Goal: Transaction & Acquisition: Purchase product/service

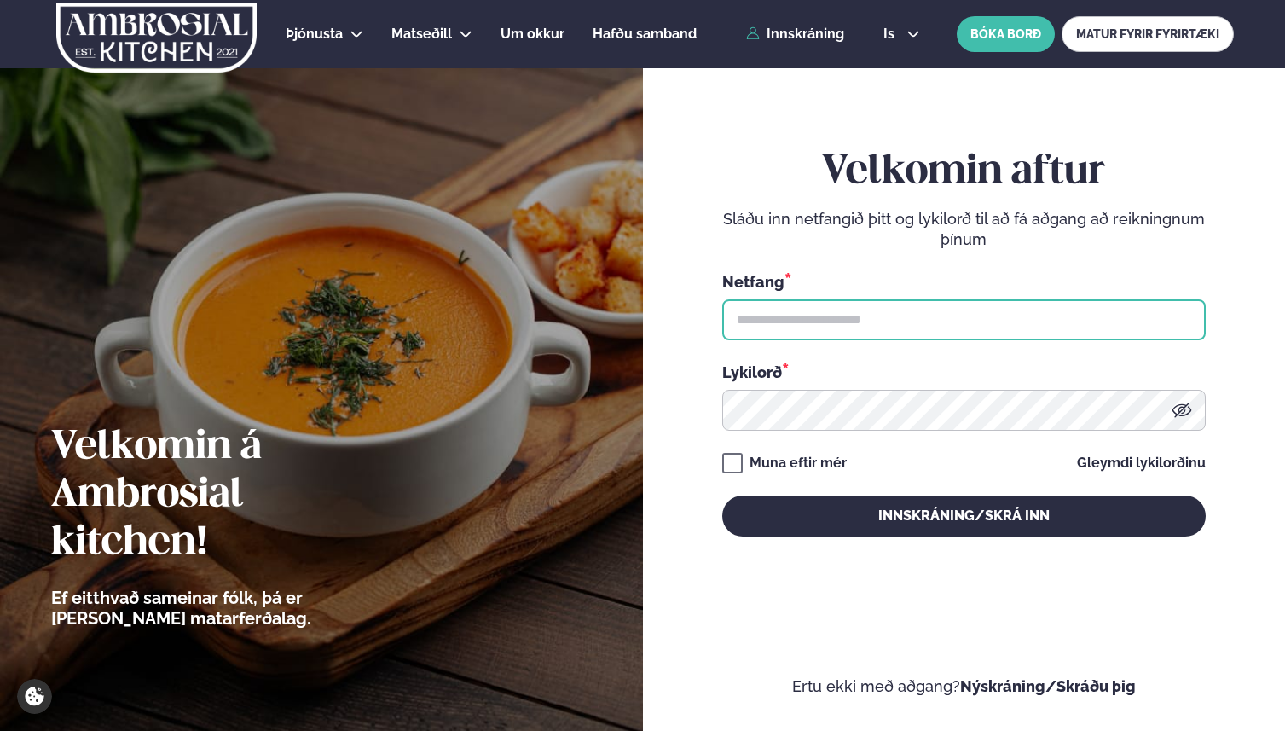
click at [839, 331] on input "text" at bounding box center [963, 319] width 483 height 41
type input "**********"
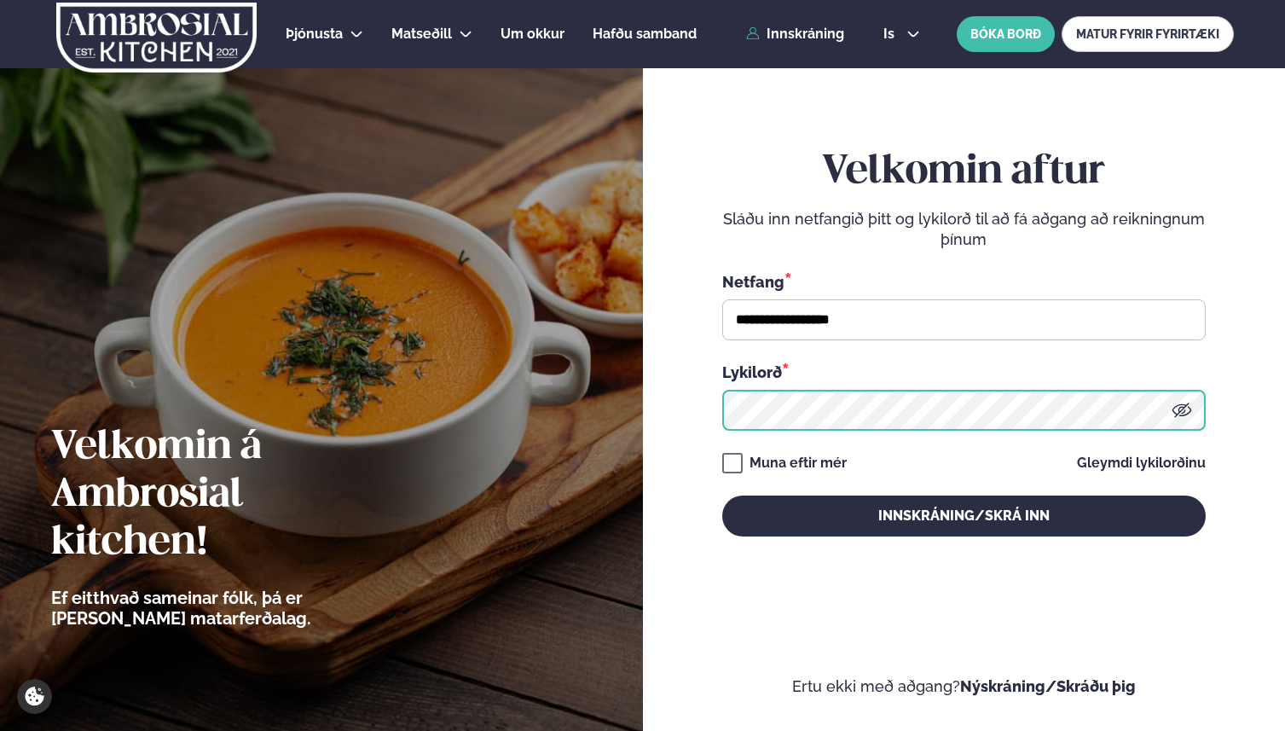
click at [722, 495] on button "Innskráning/Skrá inn" at bounding box center [963, 515] width 483 height 41
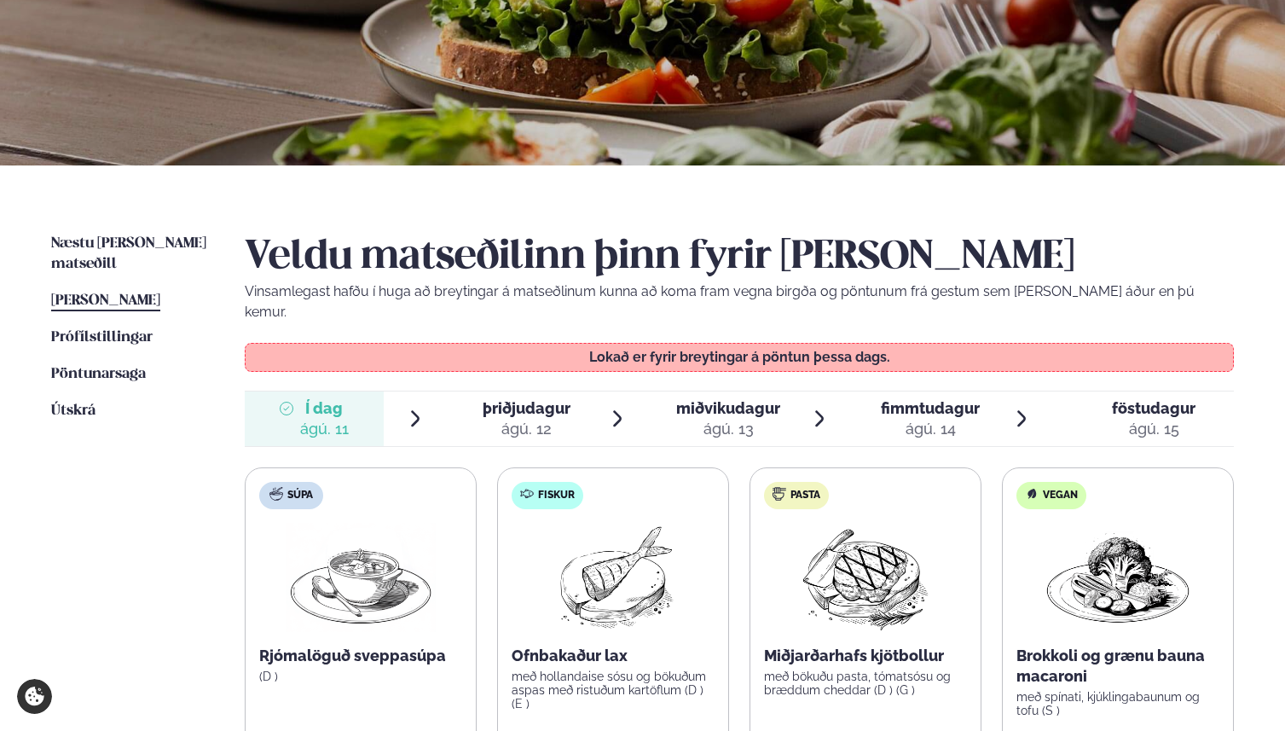
scroll to position [375, 0]
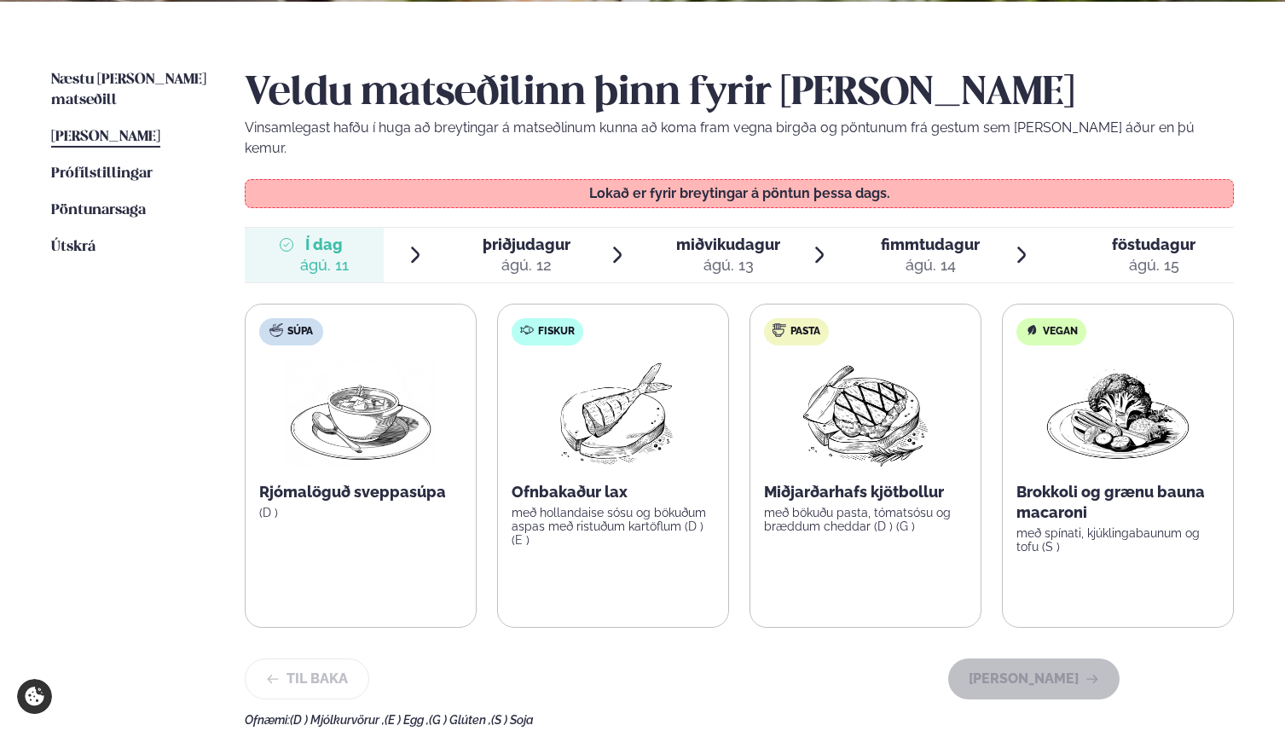
click at [525, 235] on span "þriðjudagur" at bounding box center [527, 244] width 88 height 18
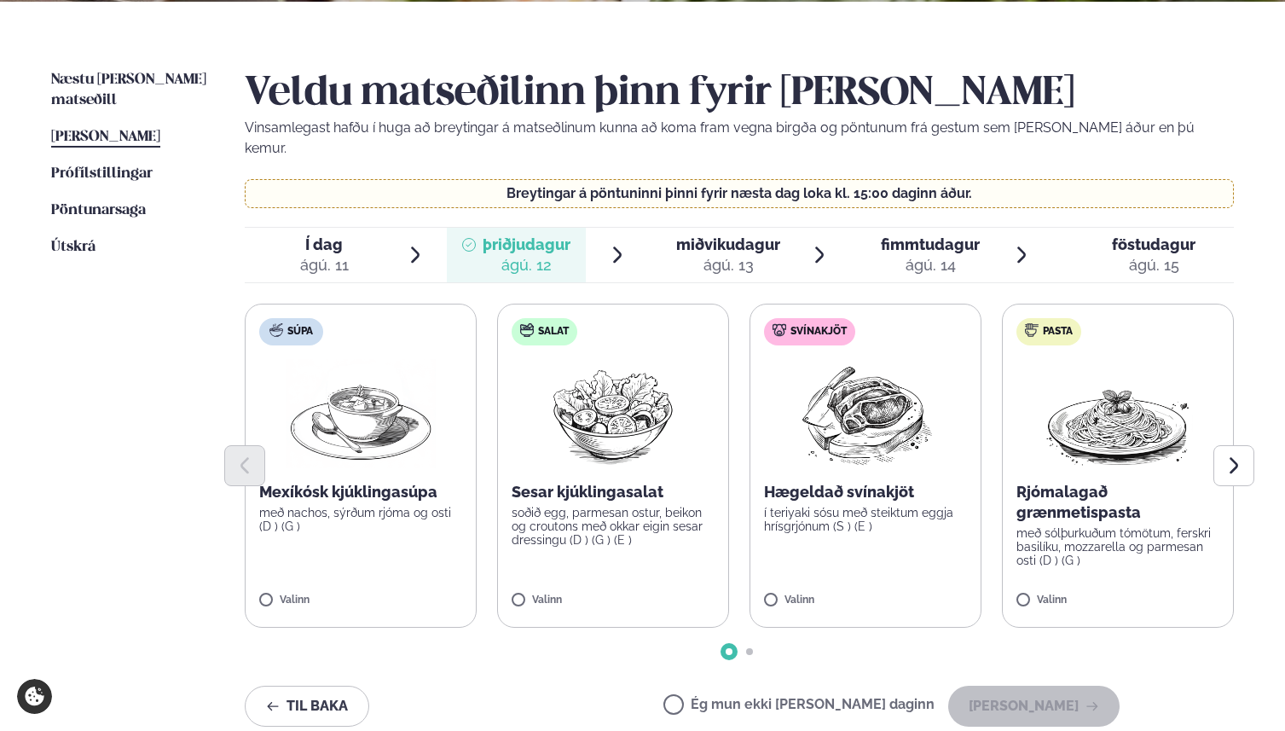
click at [756, 255] on div "ágú. 13" at bounding box center [728, 265] width 104 height 20
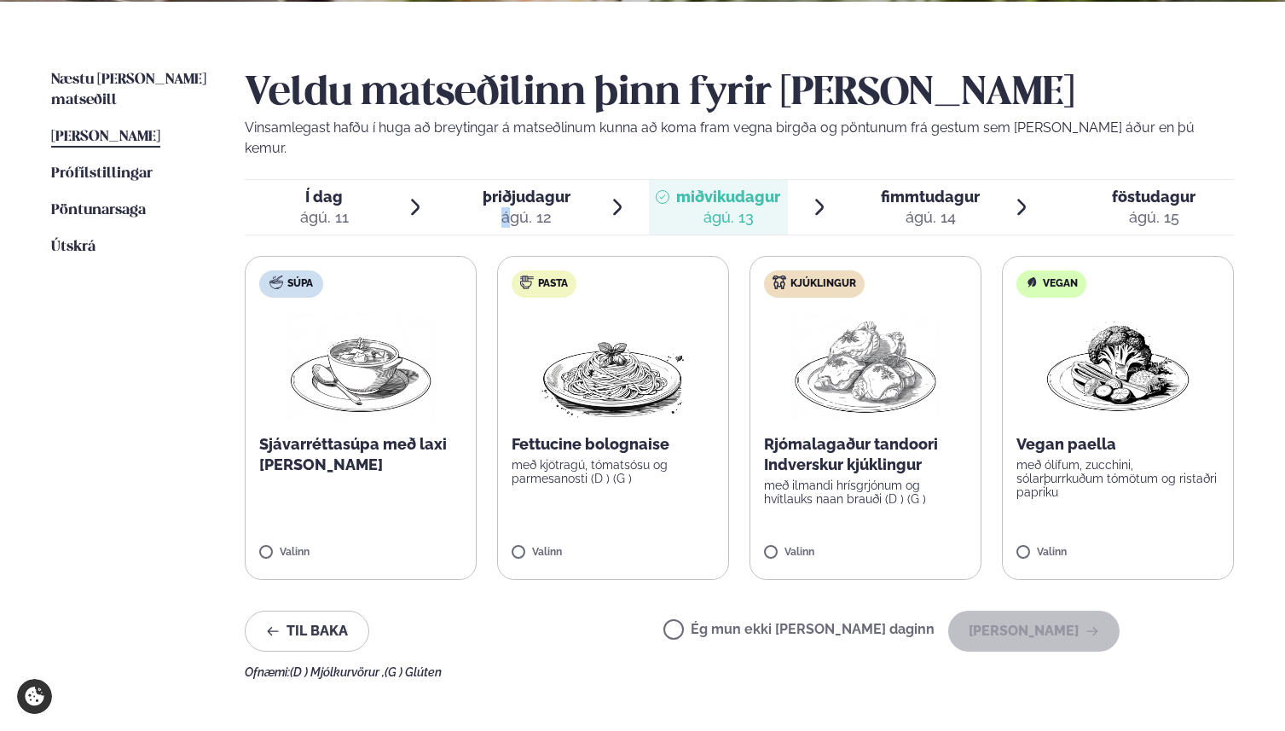
click at [511, 207] on div "ágú. 12" at bounding box center [527, 217] width 88 height 20
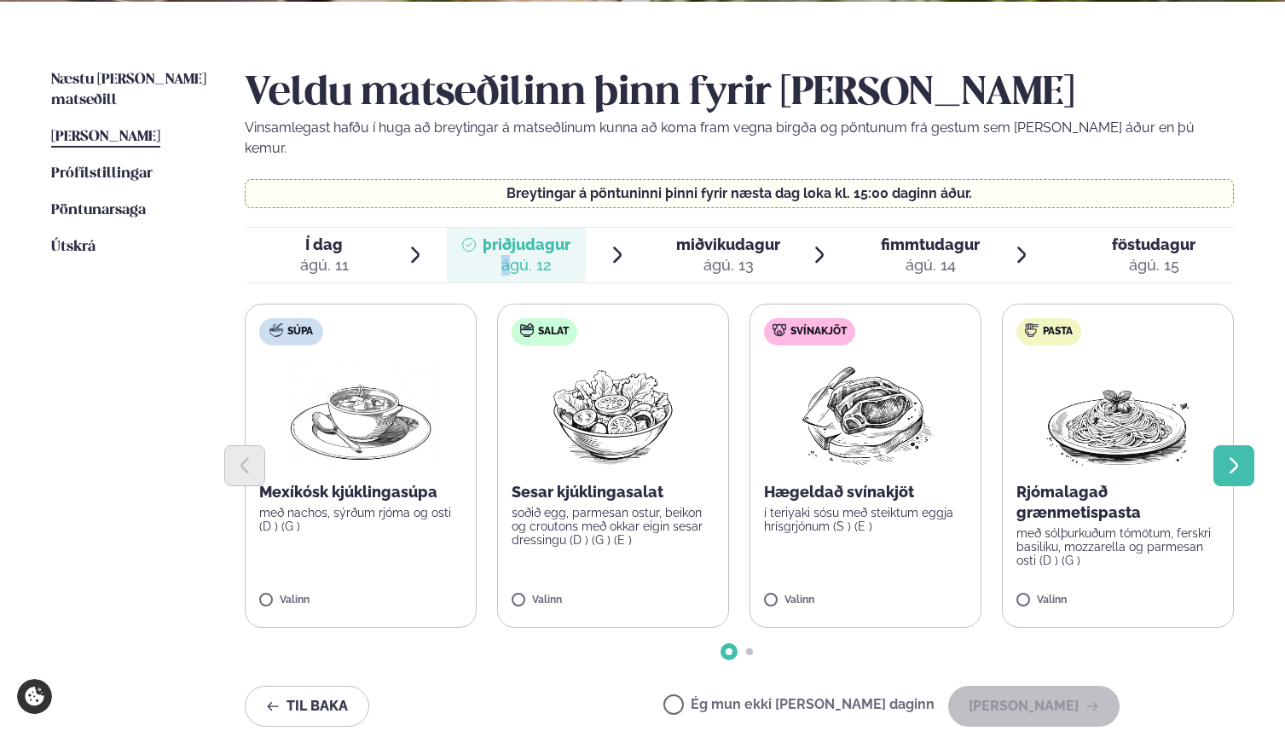
click at [1232, 455] on icon "Next slide" at bounding box center [1234, 465] width 20 height 20
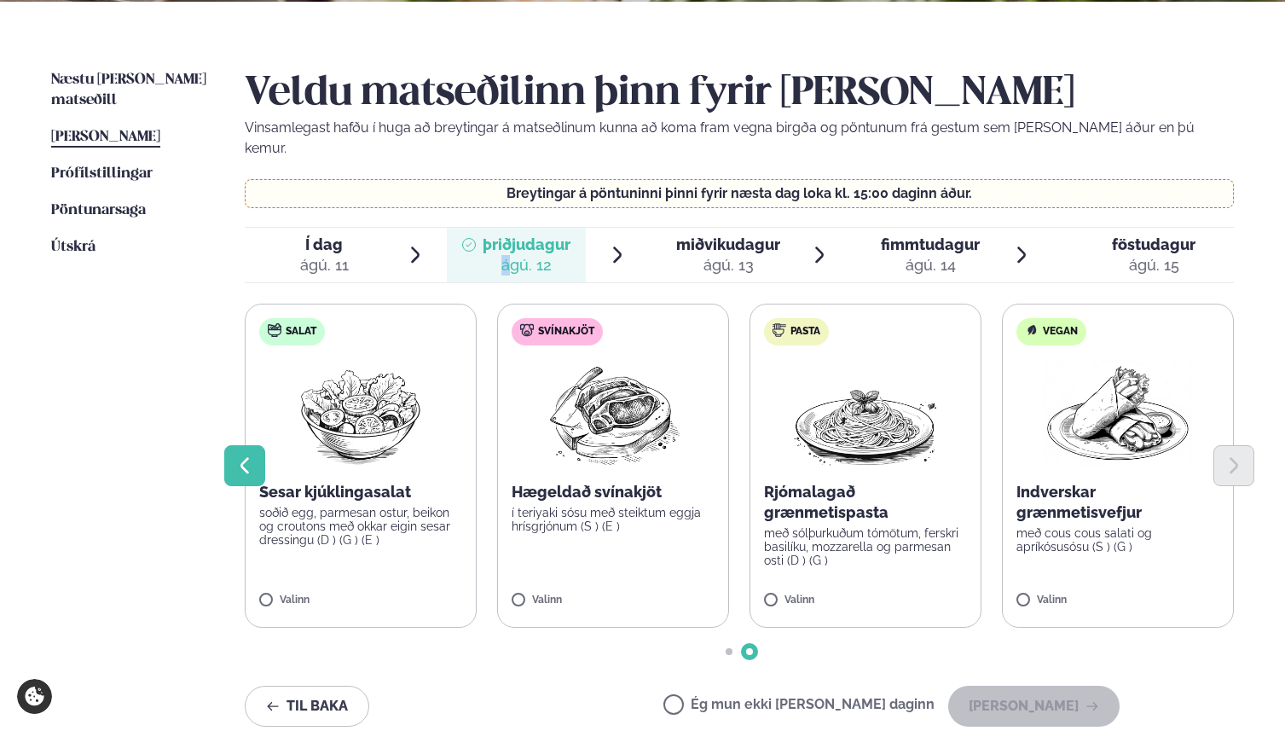
click at [244, 455] on icon "Previous slide" at bounding box center [244, 465] width 20 height 20
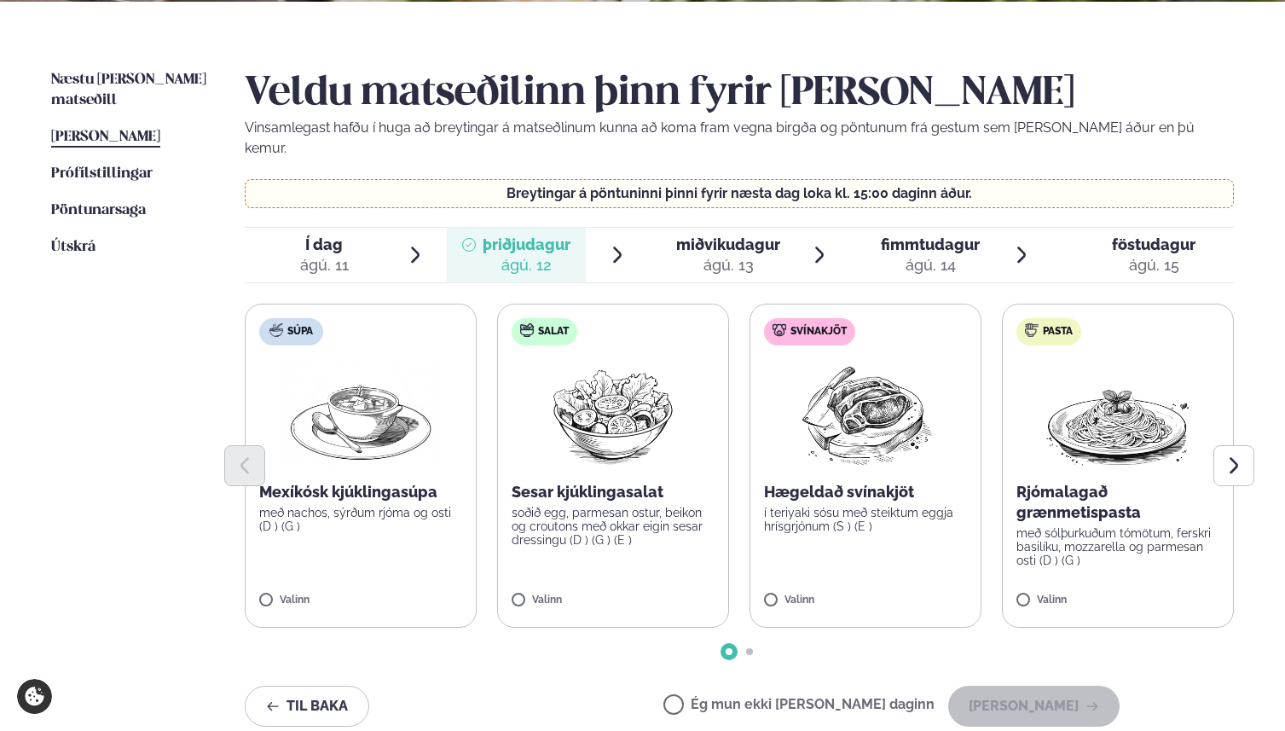
click at [726, 255] on div "ágú. 13" at bounding box center [728, 265] width 104 height 20
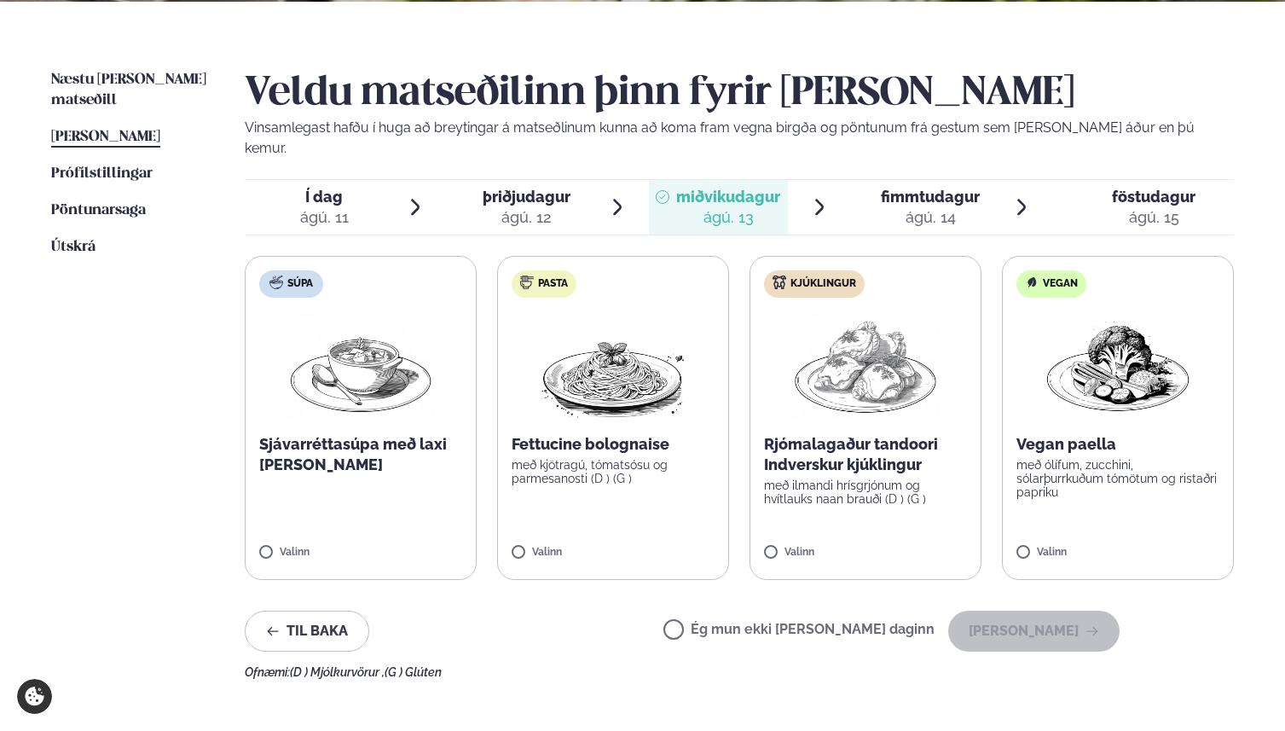
click at [832, 478] on p "með ilmandi hrísgrjónum og hvítlauks naan brauði (D ) (G )" at bounding box center [865, 491] width 203 height 27
click at [793, 478] on p "með ilmandi hrísgrjónum og hvítlauks naan brauði (D ) (G )" at bounding box center [865, 491] width 203 height 27
click at [951, 434] on p "Rjómalagaður tandoori Indverskur kjúklingur" at bounding box center [865, 454] width 203 height 41
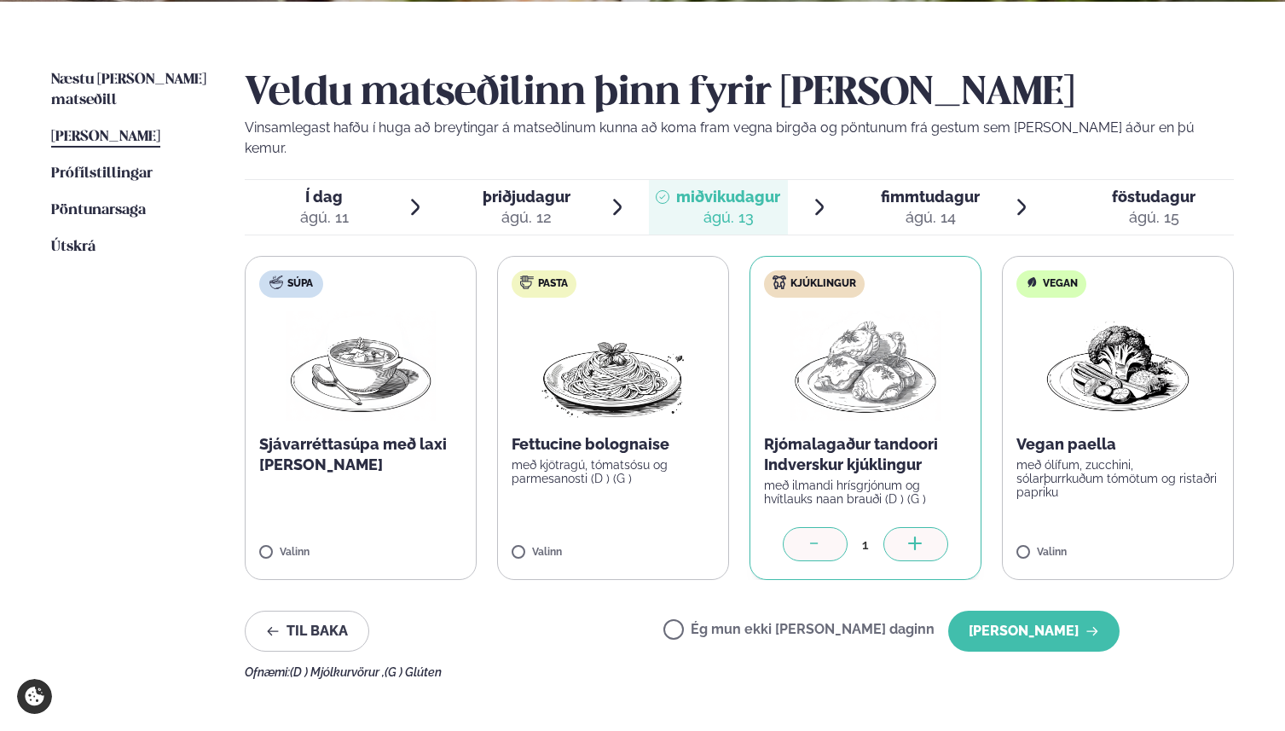
click at [900, 207] on div "ágú. 14" at bounding box center [930, 217] width 99 height 20
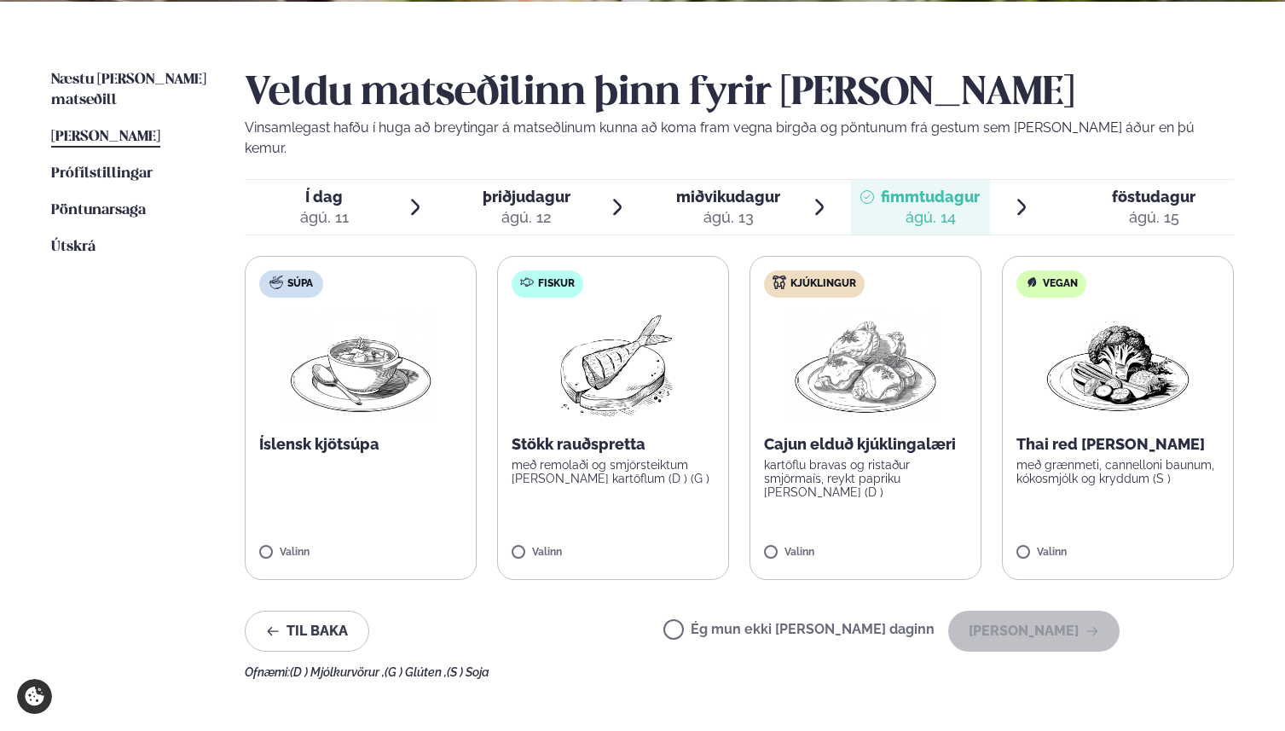
click at [752, 207] on div "ágú. 13" at bounding box center [728, 217] width 104 height 20
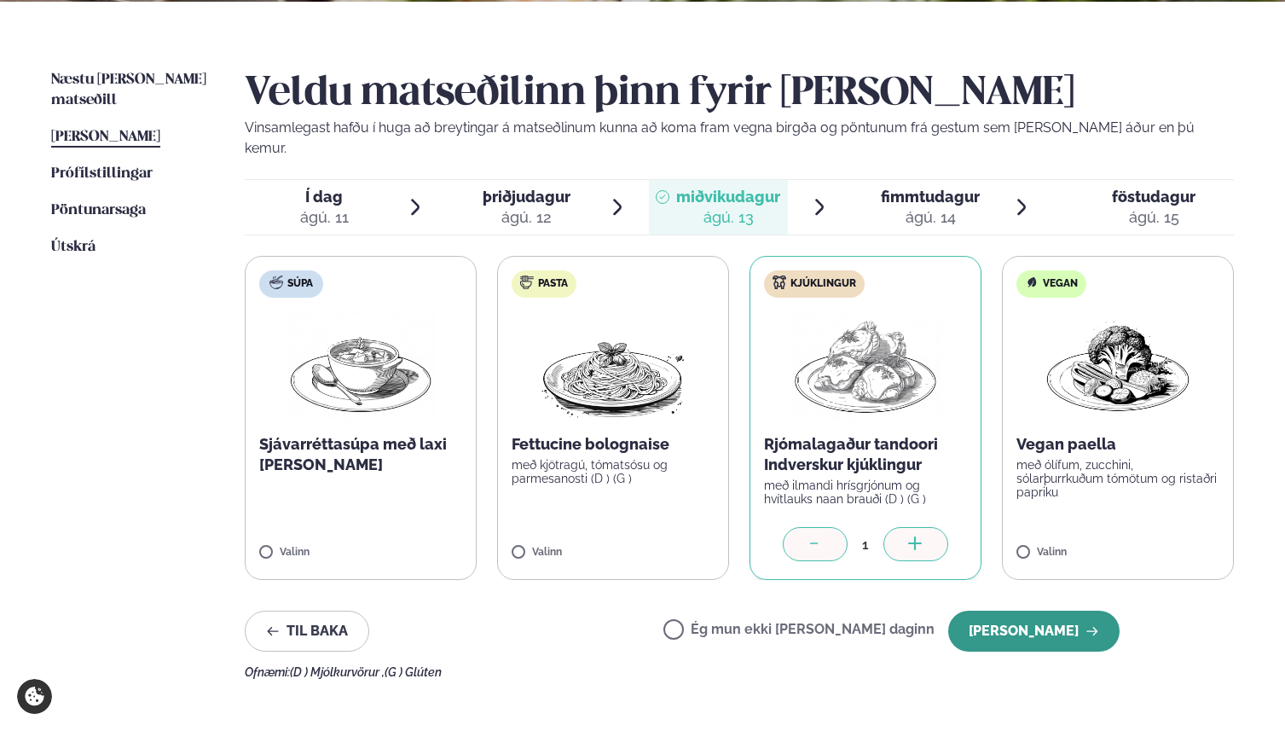
click at [1035, 611] on button "[PERSON_NAME]" at bounding box center [1033, 631] width 171 height 41
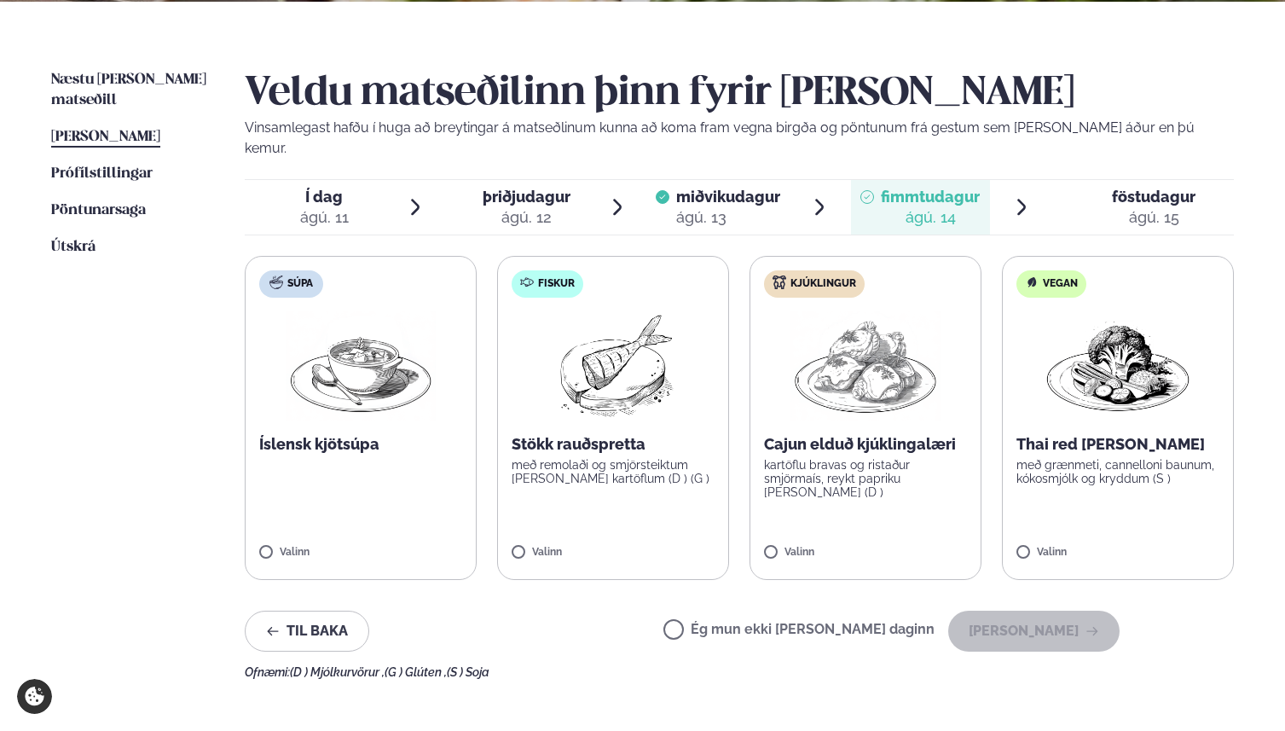
click at [898, 458] on p "kartöflu bravas og ristaður smjörmaís, reykt papriku [PERSON_NAME] (D )" at bounding box center [865, 478] width 203 height 41
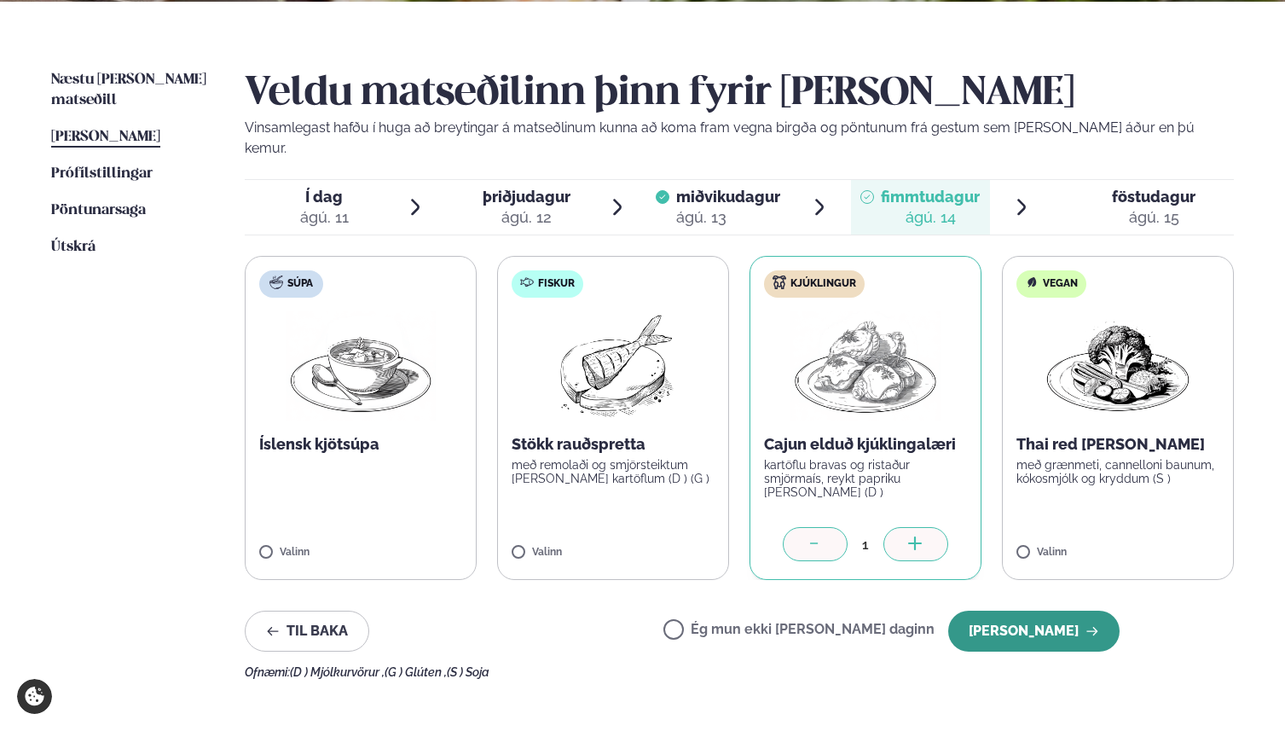
click at [1022, 611] on button "[PERSON_NAME]" at bounding box center [1033, 631] width 171 height 41
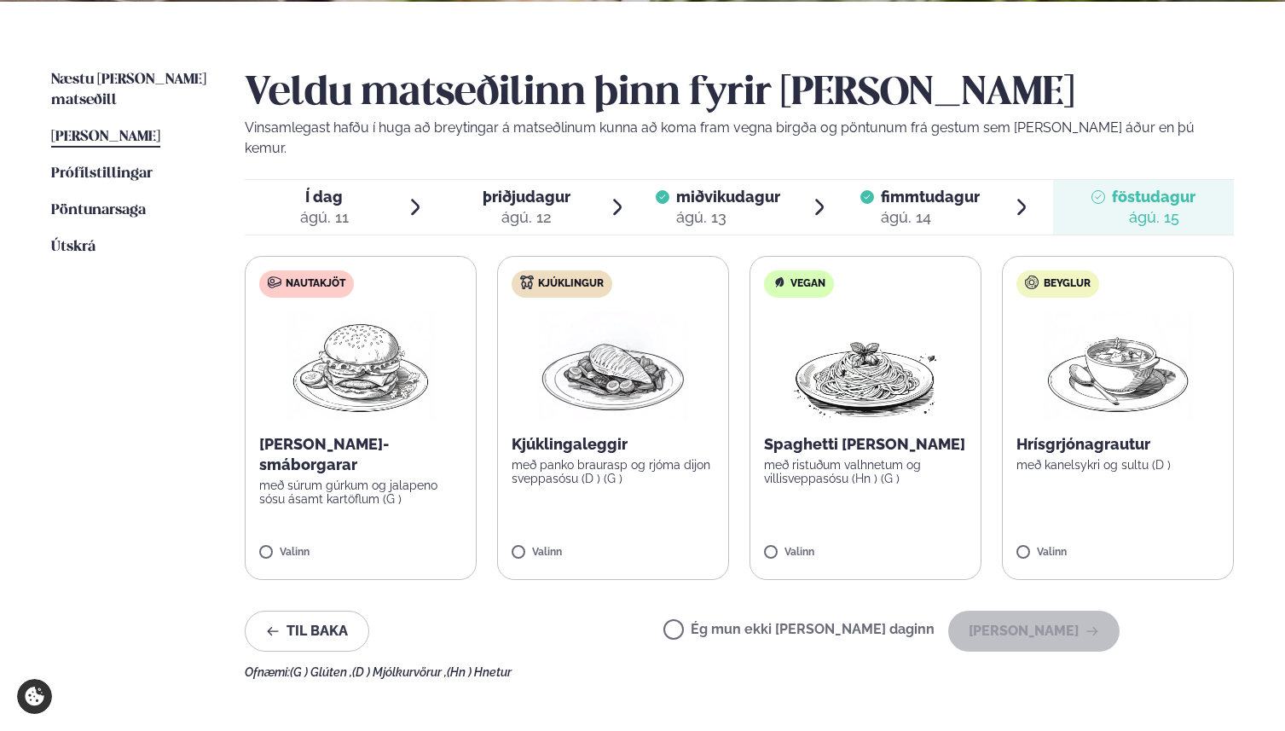
click at [762, 622] on label "Ég mun ekki [PERSON_NAME] daginn" at bounding box center [798, 631] width 271 height 18
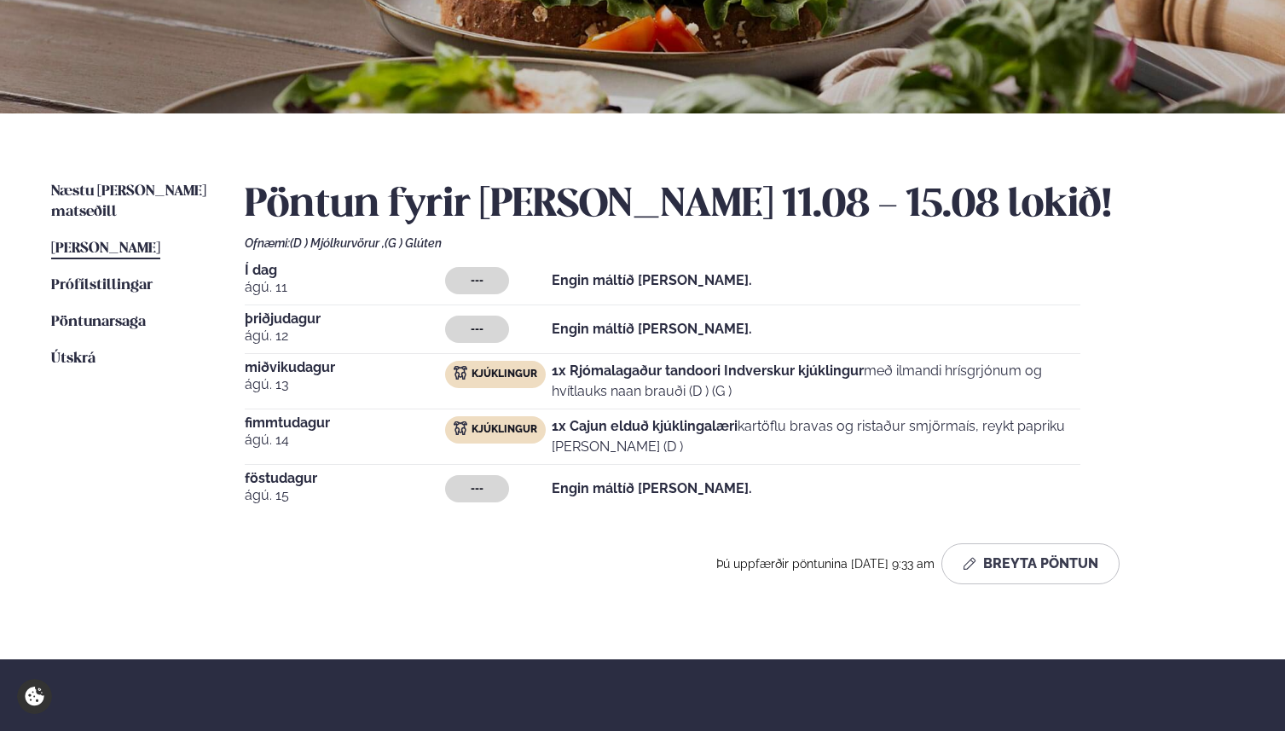
scroll to position [340, 0]
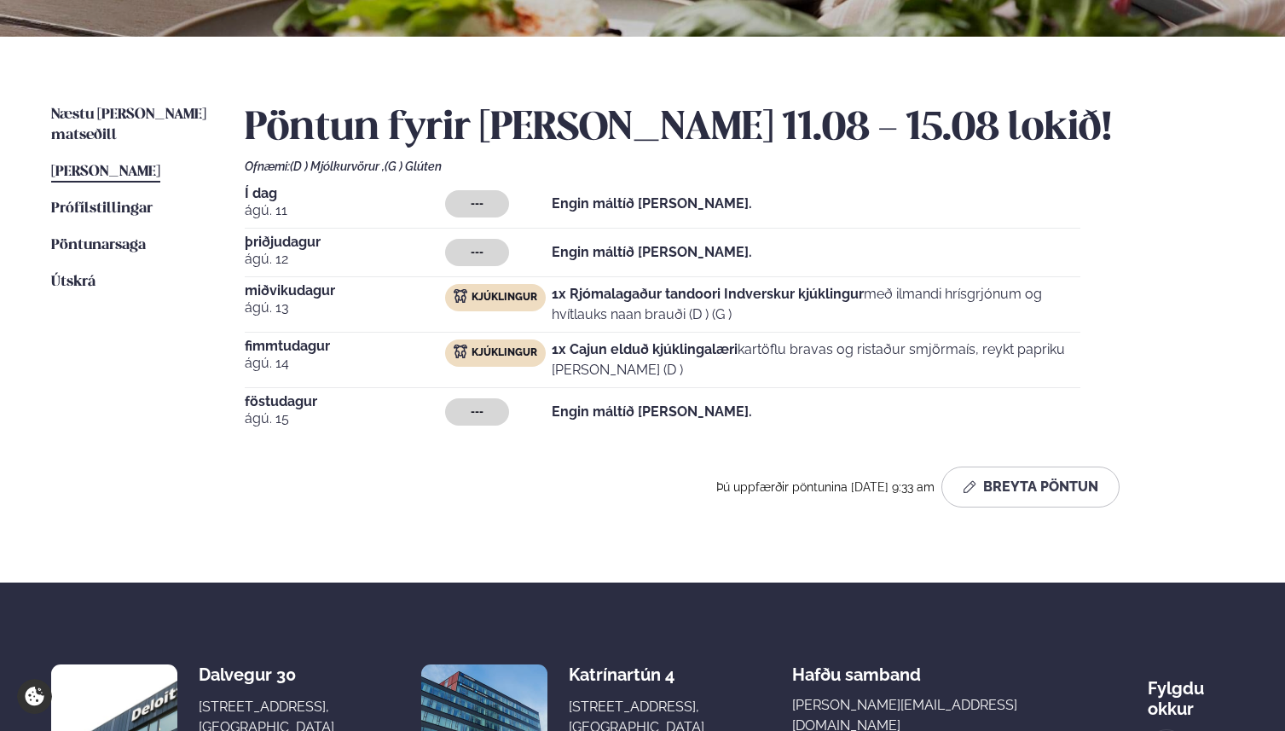
click at [584, 414] on strong "Engin máltíð [PERSON_NAME]." at bounding box center [652, 411] width 200 height 16
